Goal: Task Accomplishment & Management: Manage account settings

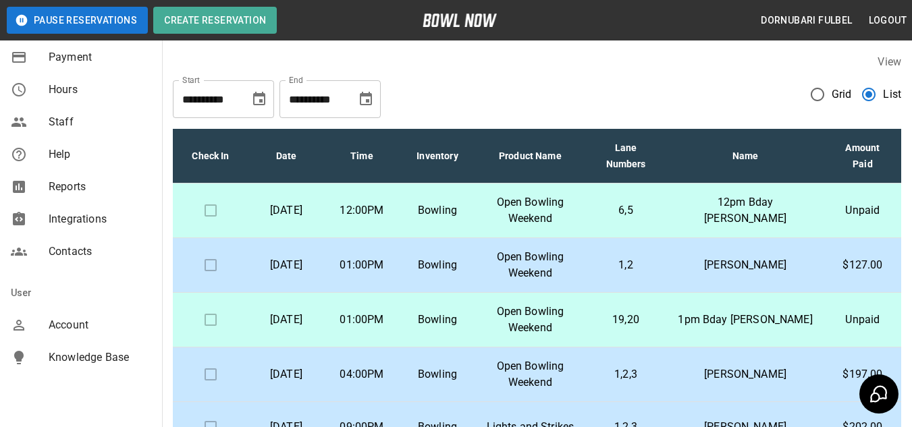
scroll to position [334, 0]
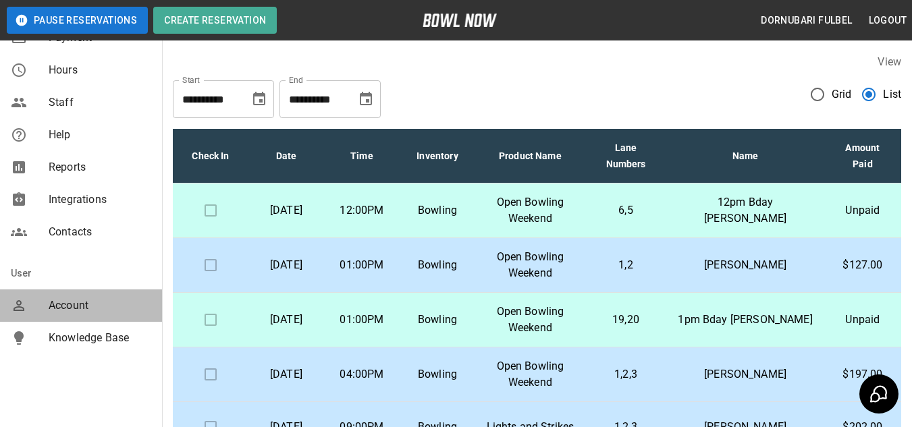
click at [93, 296] on div "Account" at bounding box center [81, 306] width 162 height 32
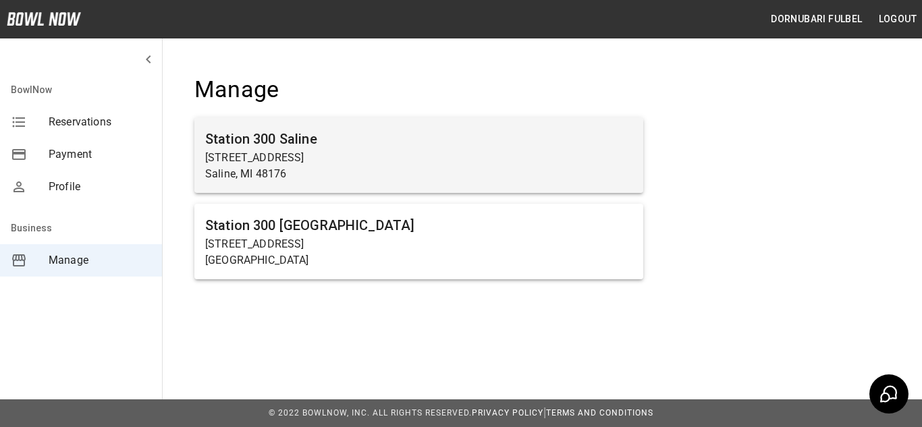
click at [376, 174] on p "Saline, MI 48176" at bounding box center [418, 174] width 427 height 16
click at [302, 132] on h6 "Station 300 Saline" at bounding box center [418, 139] width 427 height 22
click at [292, 147] on h6 "Station 300 Saline" at bounding box center [418, 139] width 427 height 22
click at [406, 117] on div "Station [GEOGRAPHIC_DATA][STREET_ADDRESS]" at bounding box center [418, 155] width 449 height 76
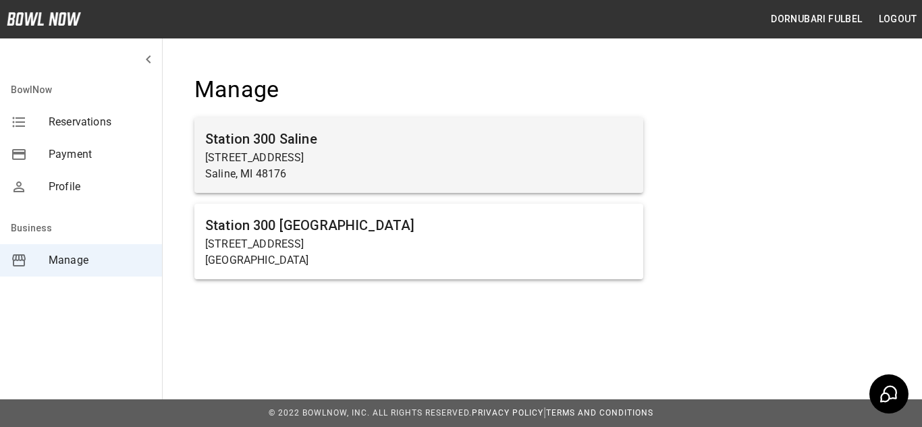
click at [294, 144] on h6 "Station 300 Saline" at bounding box center [418, 139] width 427 height 22
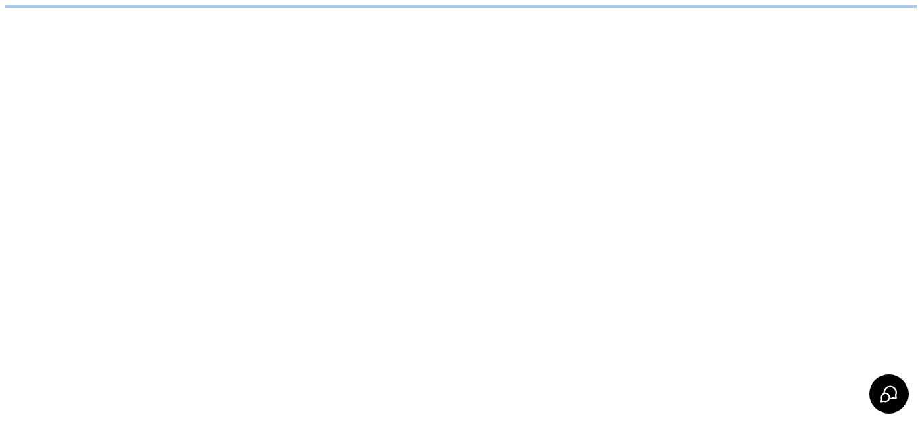
click at [473, 13] on html "/businesses/XIKxS0UBE2QWKllnFAel/reservations" at bounding box center [461, 6] width 922 height 13
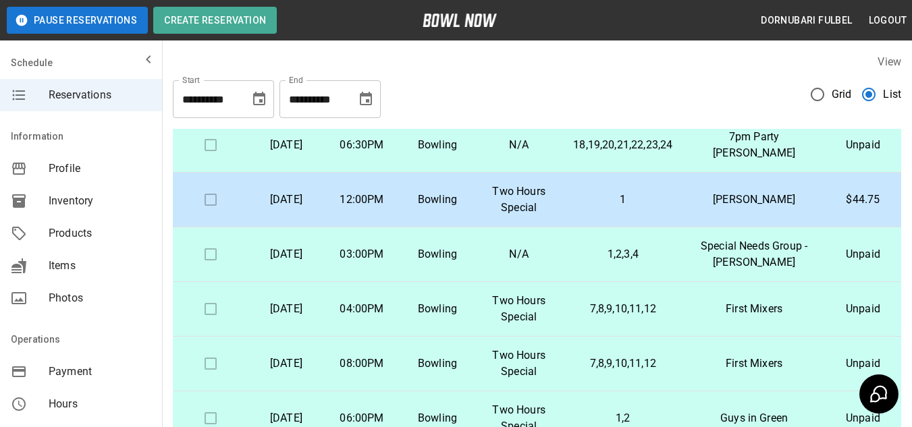
scroll to position [881, 0]
